Goal: Task Accomplishment & Management: Complete application form

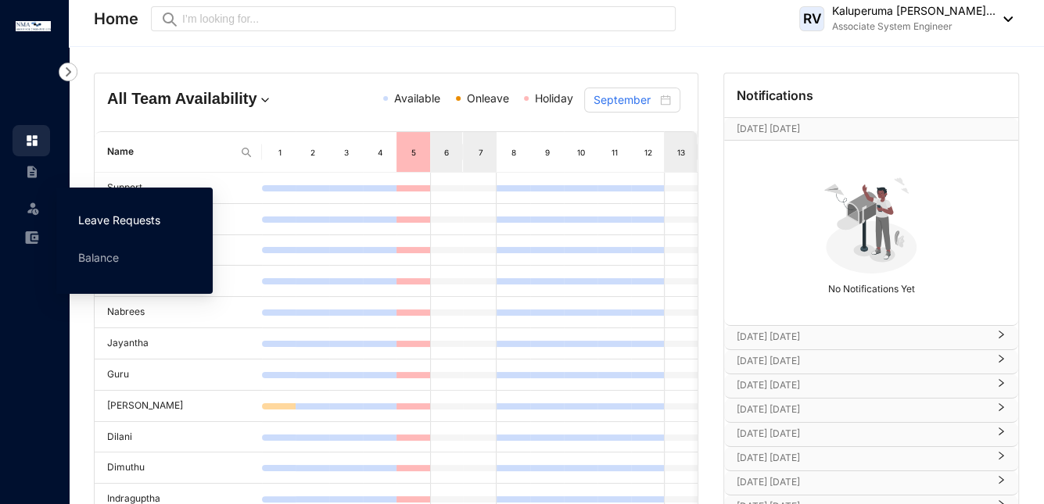
click at [99, 220] on link "Leave Requests" at bounding box center [119, 219] width 82 height 13
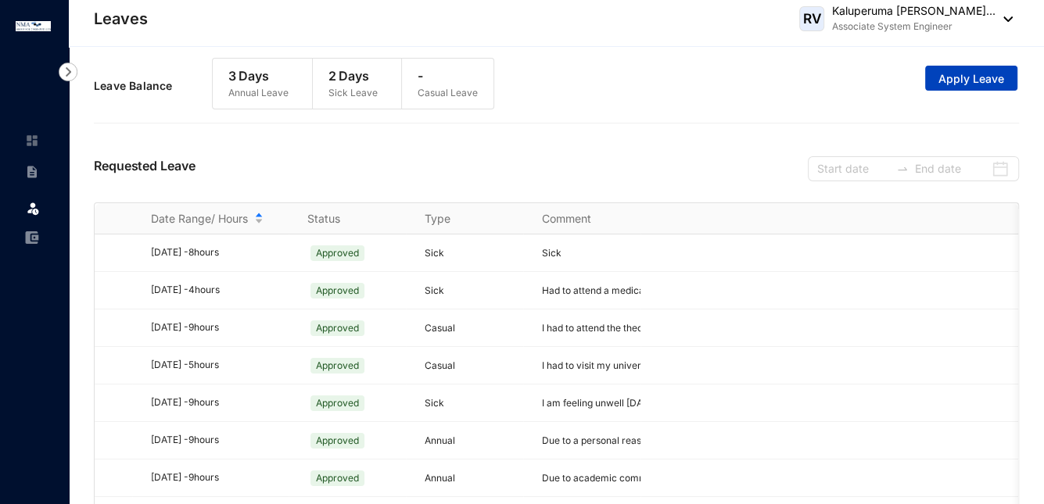
click at [953, 79] on span "Apply Leave" at bounding box center [971, 79] width 66 height 16
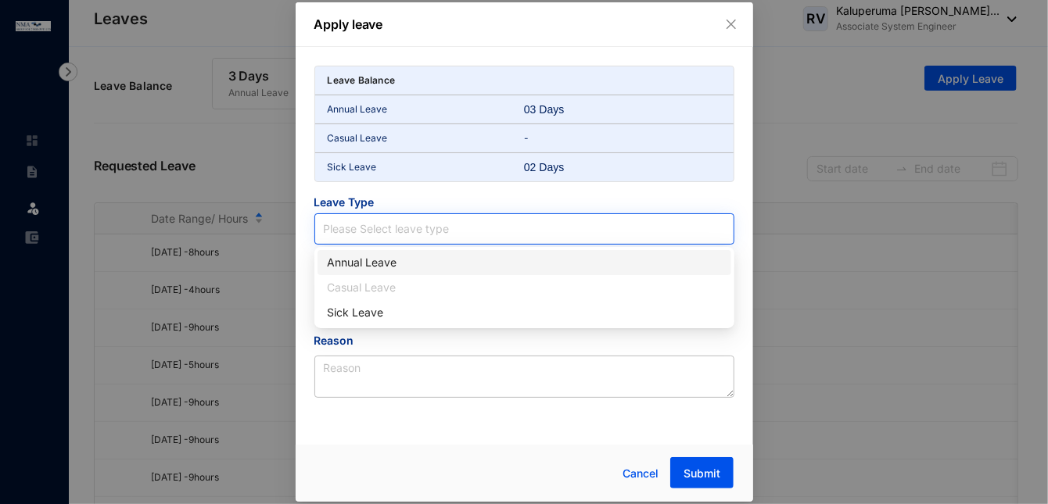
click at [519, 237] on input "search" at bounding box center [524, 229] width 401 height 30
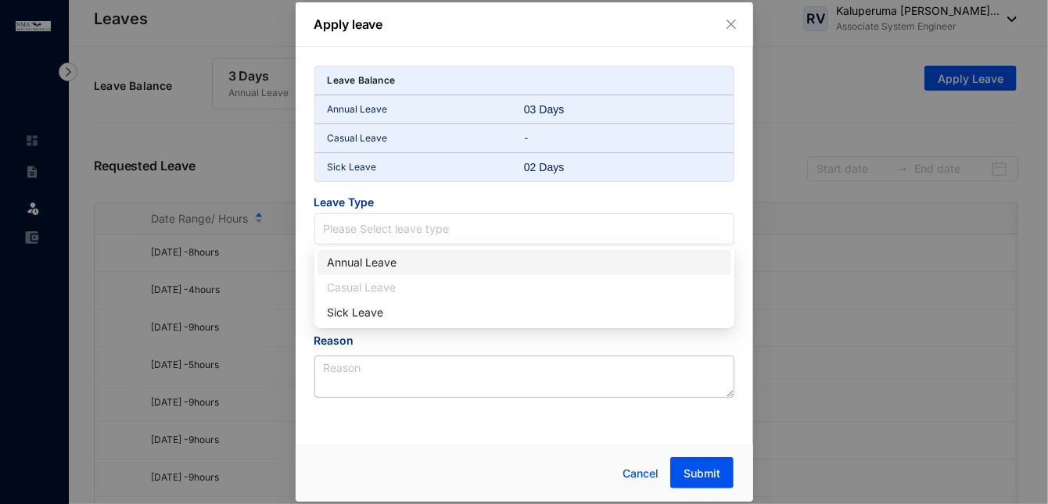
click at [460, 262] on div "Annual Leave" at bounding box center [524, 262] width 395 height 17
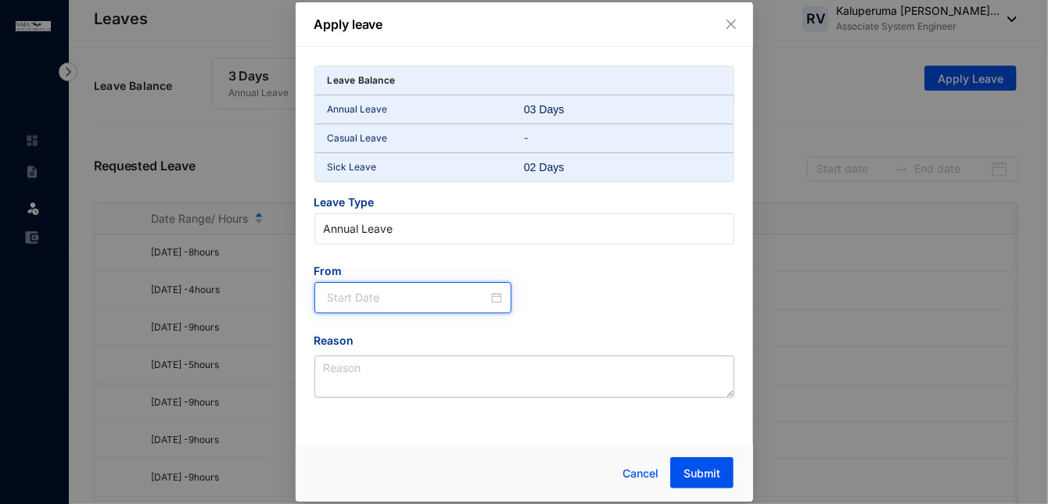
click at [431, 296] on input at bounding box center [408, 297] width 161 height 17
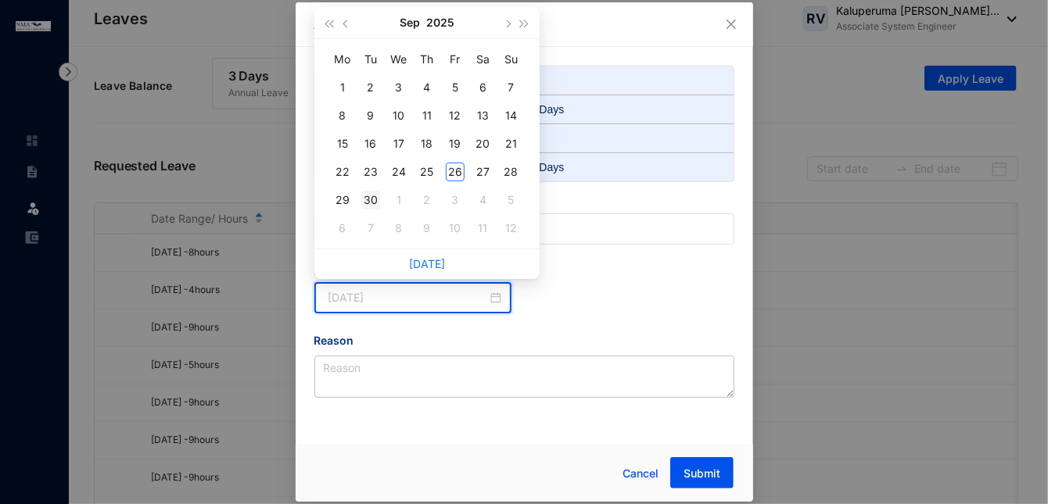
type input "[DATE]"
click at [370, 194] on div "30" at bounding box center [370, 200] width 19 height 19
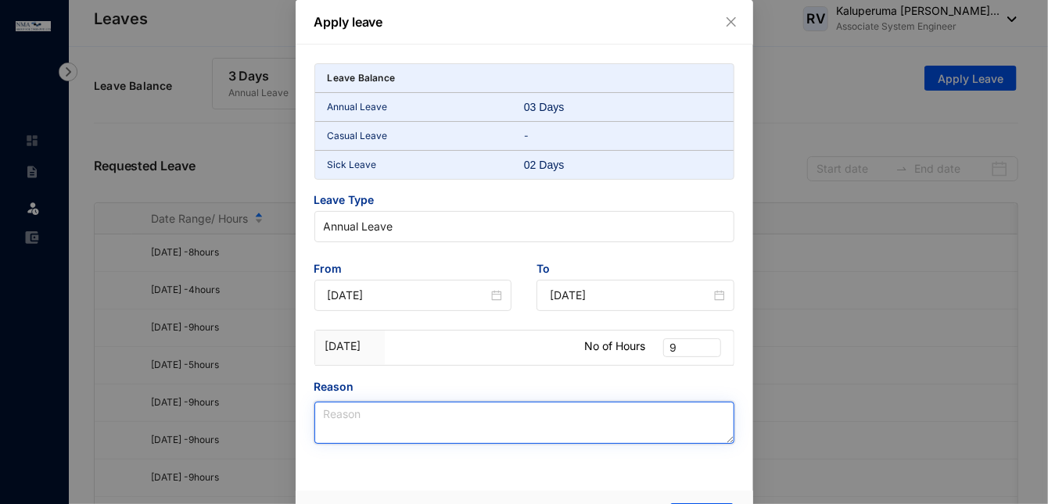
click at [385, 433] on textarea "Reason" at bounding box center [524, 423] width 420 height 42
type textarea "Due to academic Commitments at my university final year."
drag, startPoint x: 357, startPoint y: 413, endPoint x: 700, endPoint y: 435, distance: 344.0
click at [700, 435] on textarea "Due to academic Commitments at my university final year." at bounding box center [524, 423] width 420 height 42
type textarea "I have my university Graduation on this day"
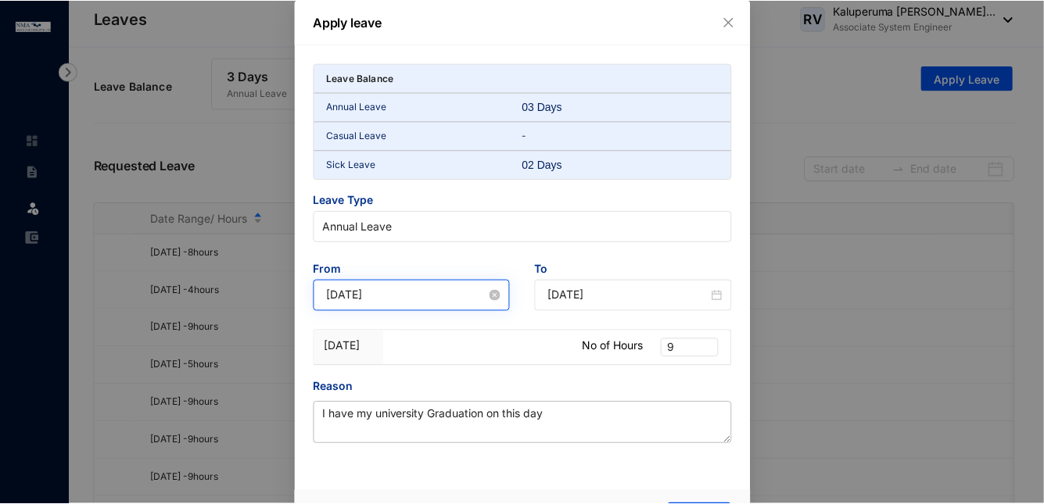
scroll to position [41, 0]
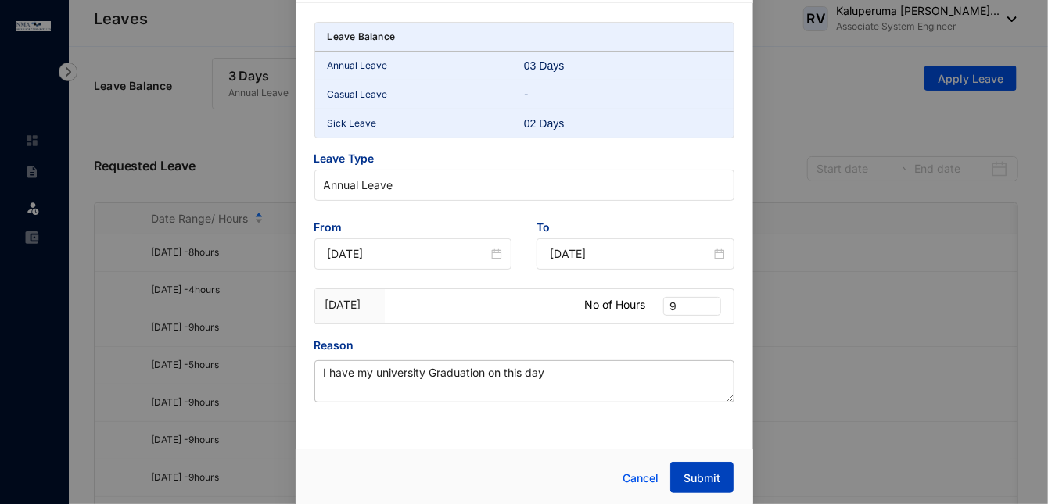
click at [708, 480] on span "Submit" at bounding box center [701, 479] width 37 height 16
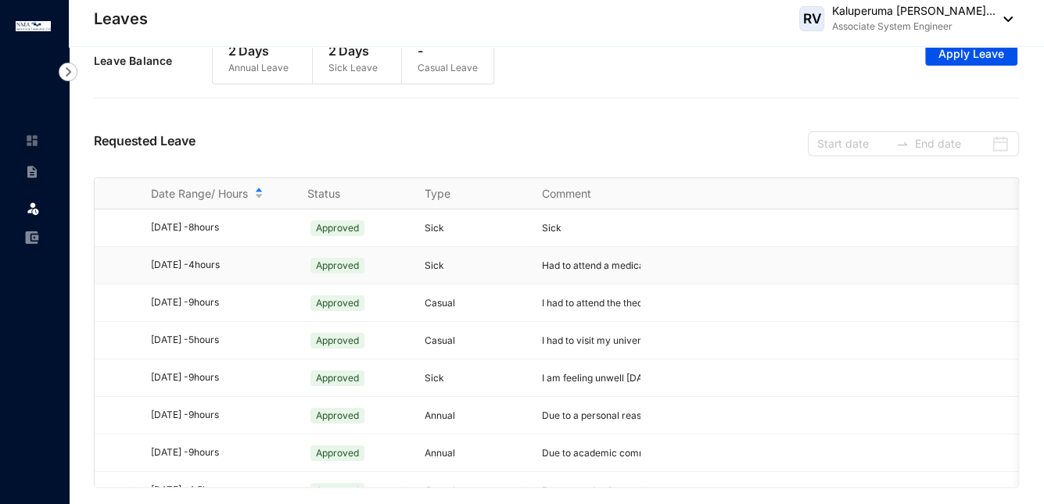
scroll to position [0, 0]
